Goal: Check status: Check status

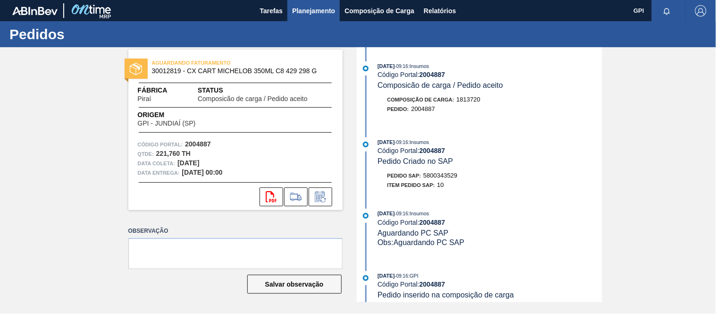
click at [295, 11] on span "Planejamento" at bounding box center [313, 10] width 43 height 11
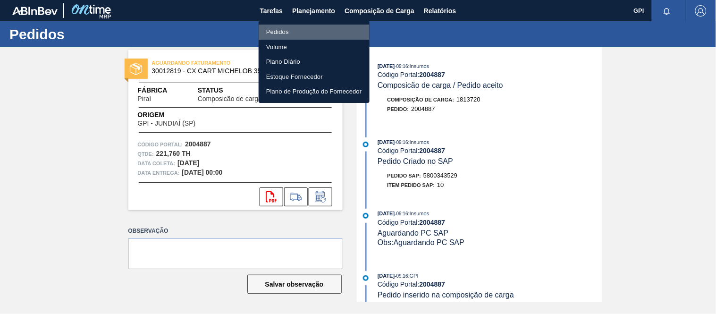
click at [283, 37] on li "Pedidos" at bounding box center [313, 32] width 111 height 15
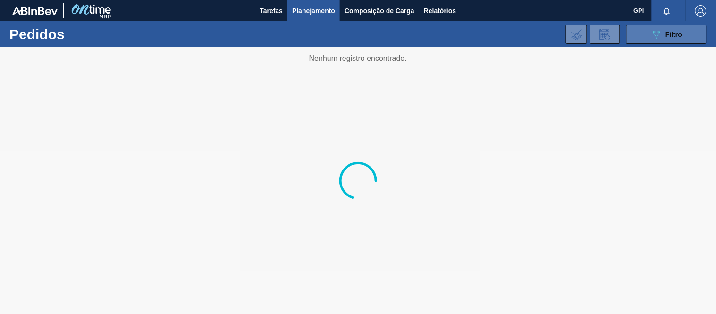
click at [650, 40] on button "089F7B8B-B2A5-4AFE-B5C0-19BA573D28AC Filtro" at bounding box center [666, 34] width 80 height 19
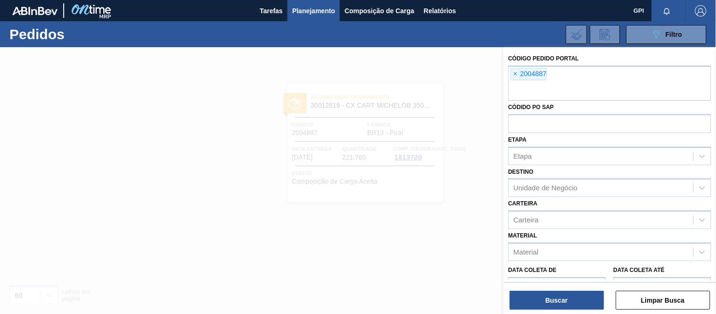
click at [517, 74] on span "×" at bounding box center [515, 73] width 9 height 11
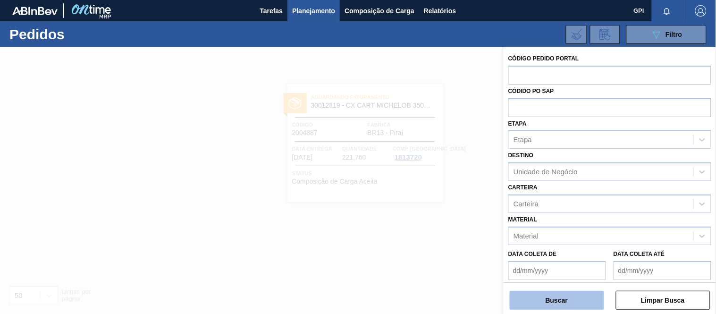
click at [574, 301] on button "Buscar" at bounding box center [556, 300] width 94 height 19
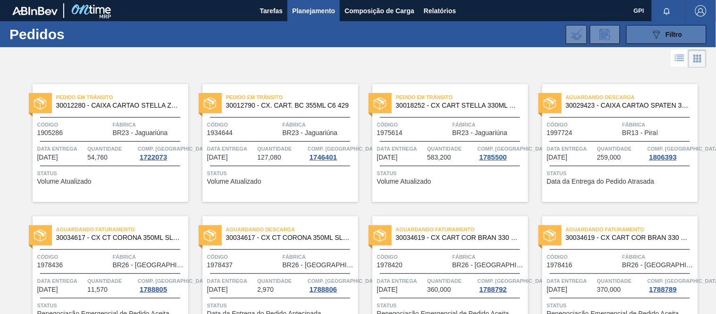
click at [647, 42] on button "089F7B8B-B2A5-4AFE-B5C0-19BA573D28AC Filtro" at bounding box center [666, 34] width 80 height 19
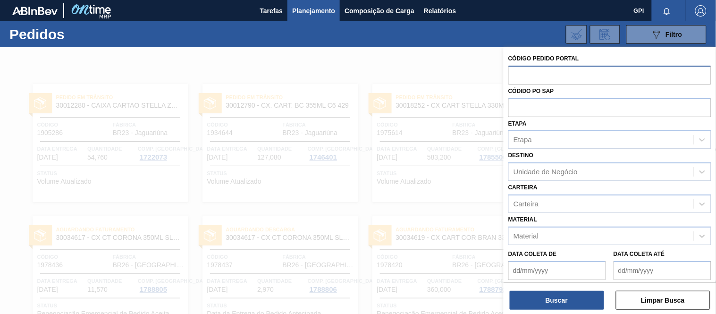
click at [575, 79] on input "text" at bounding box center [609, 75] width 203 height 18
paste input "2018571"
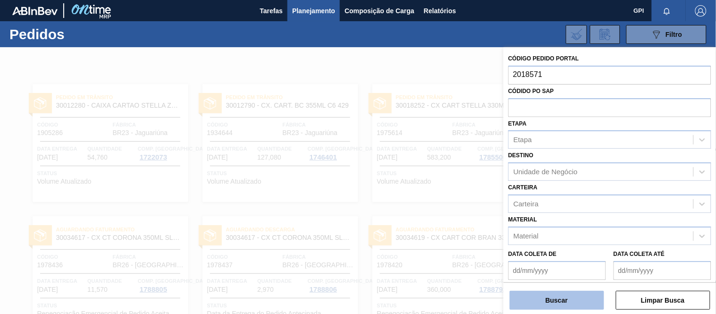
type input "2018571"
click at [556, 303] on button "Buscar" at bounding box center [556, 300] width 94 height 19
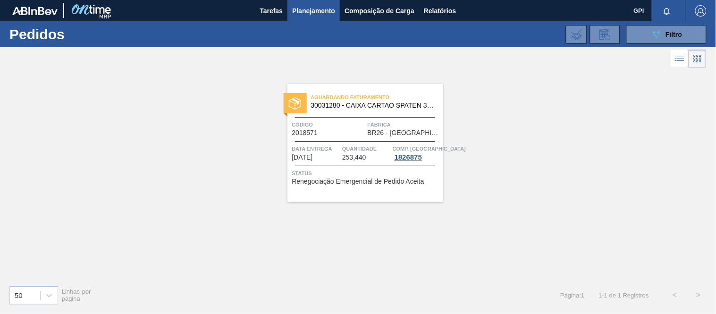
click at [354, 151] on span "Quantidade" at bounding box center [366, 148] width 48 height 9
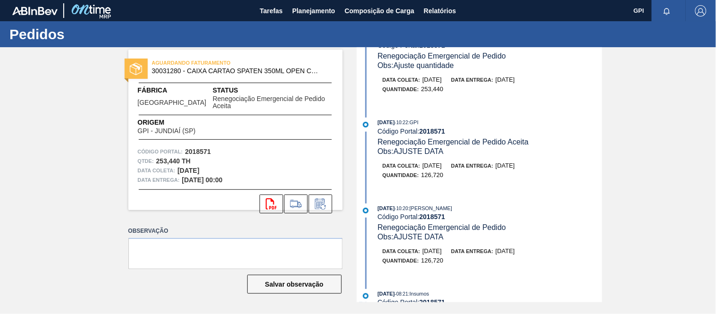
scroll to position [116, 0]
drag, startPoint x: 604, startPoint y: 99, endPoint x: 604, endPoint y: 105, distance: 6.1
click at [604, 105] on div "AGUARDANDO FATURAMENTO 30031280 - CAIXA CARTAO SPATEN 350ML OPEN CORNER Fábrica…" at bounding box center [358, 174] width 716 height 255
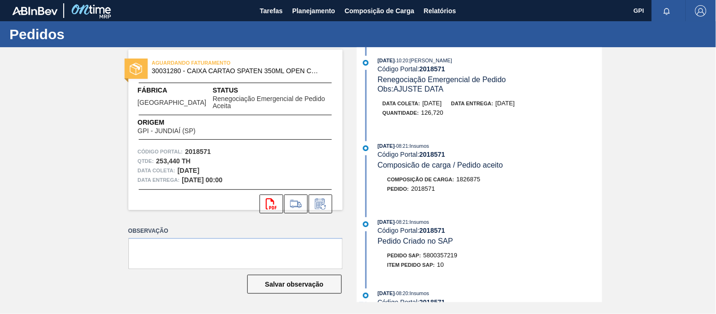
scroll to position [277, 0]
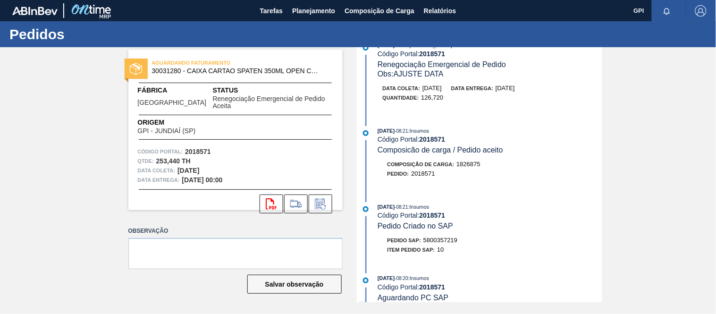
click at [445, 243] on span "5800357219" at bounding box center [440, 239] width 34 height 7
copy span "5800357219"
